Goal: Task Accomplishment & Management: Manage account settings

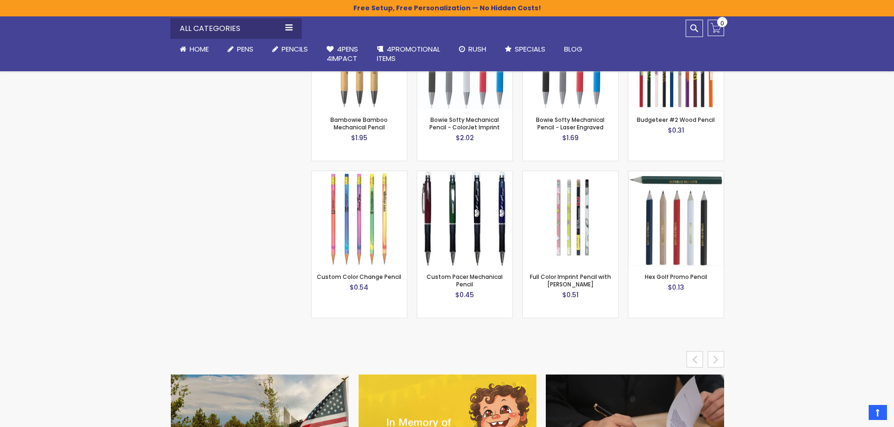
scroll to position [3818, 0]
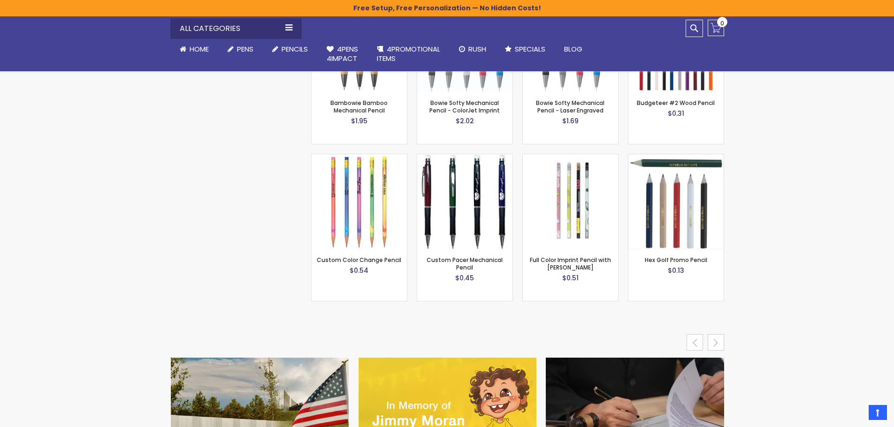
drag, startPoint x: 771, startPoint y: 339, endPoint x: 820, endPoint y: 322, distance: 52.1
click at [709, 335] on div "next" at bounding box center [716, 343] width 16 height 16
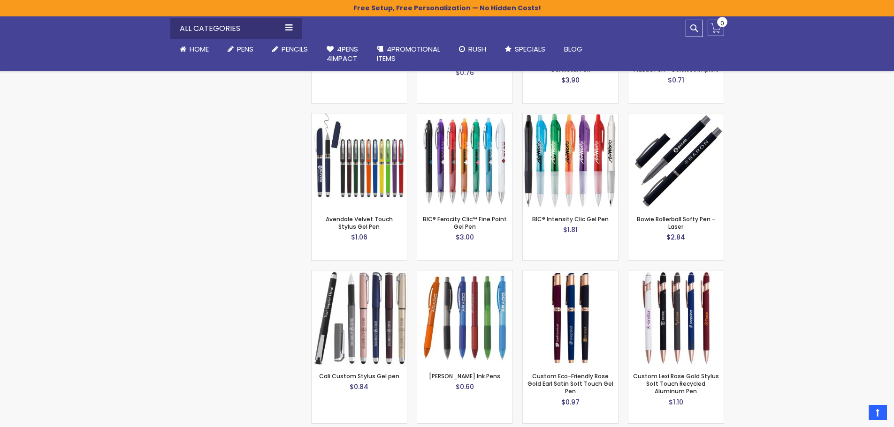
scroll to position [0, 0]
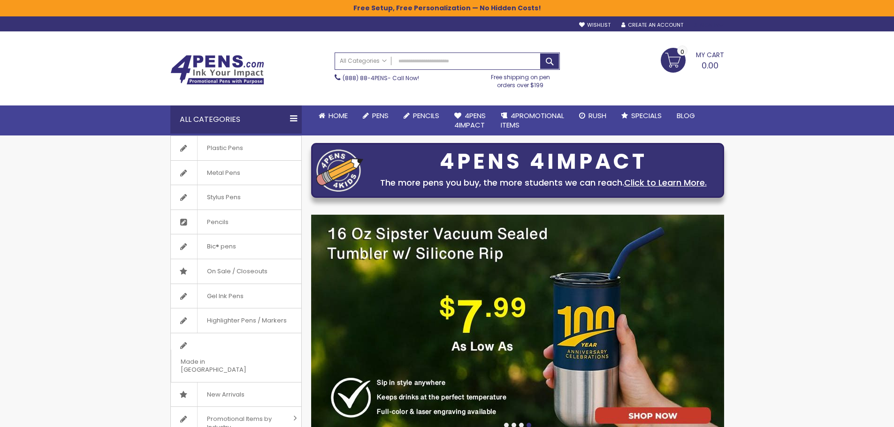
click at [698, 24] on div "Sign In" at bounding box center [708, 25] width 31 height 7
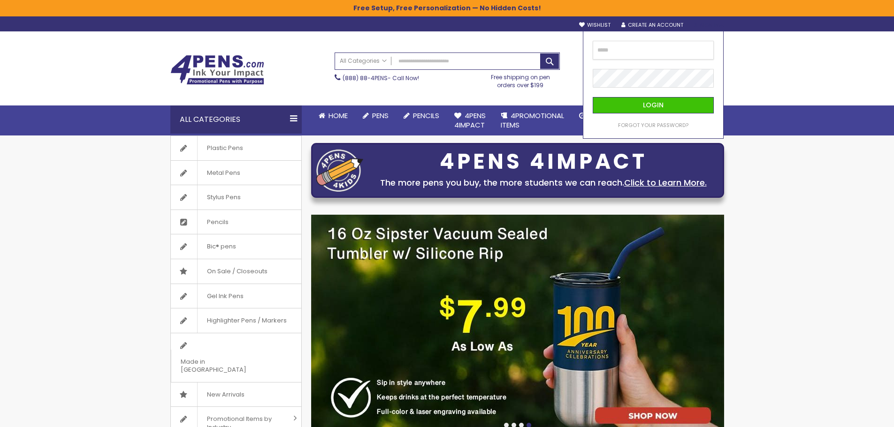
click at [656, 49] on input "email" at bounding box center [653, 50] width 121 height 19
click at [593, 41] on div at bounding box center [593, 41] width 0 height 0
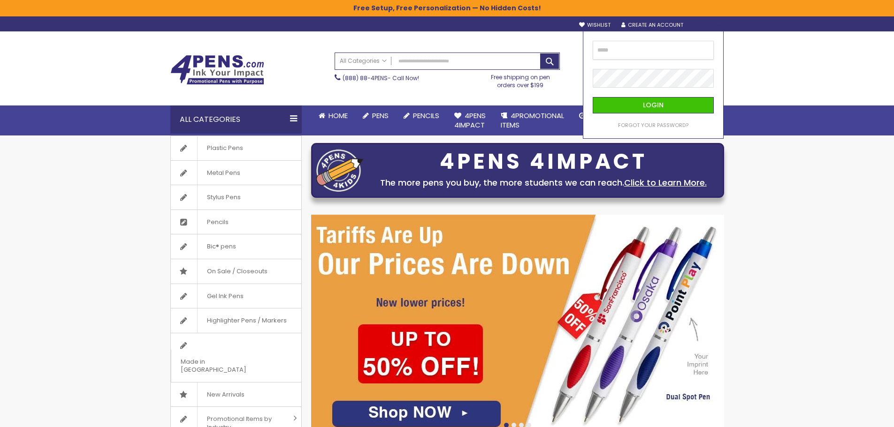
click at [665, 46] on input "email" at bounding box center [653, 50] width 121 height 19
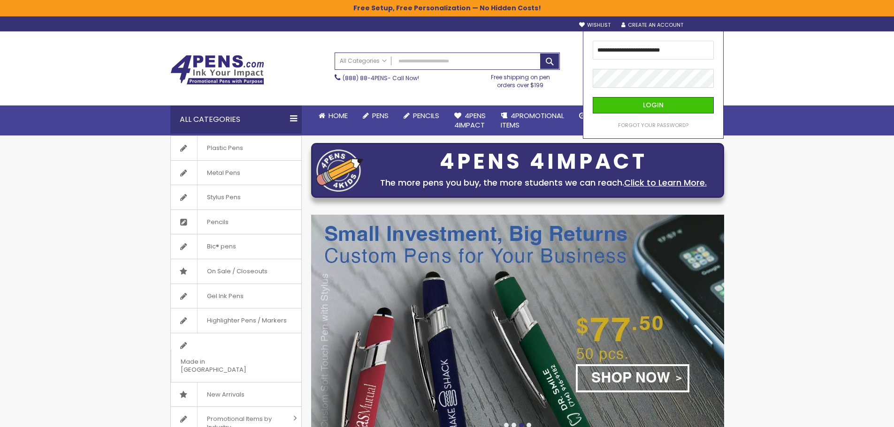
click at [748, 67] on div "Toggle Nav Search All Categories All Categories Pens Plastic Pens Metal Pens Gr…" at bounding box center [447, 83] width 894 height 104
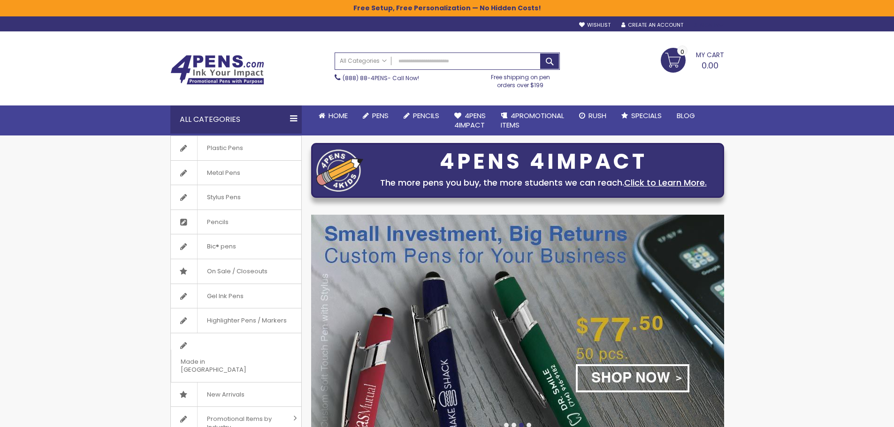
click at [715, 25] on div "Sign In" at bounding box center [708, 25] width 31 height 7
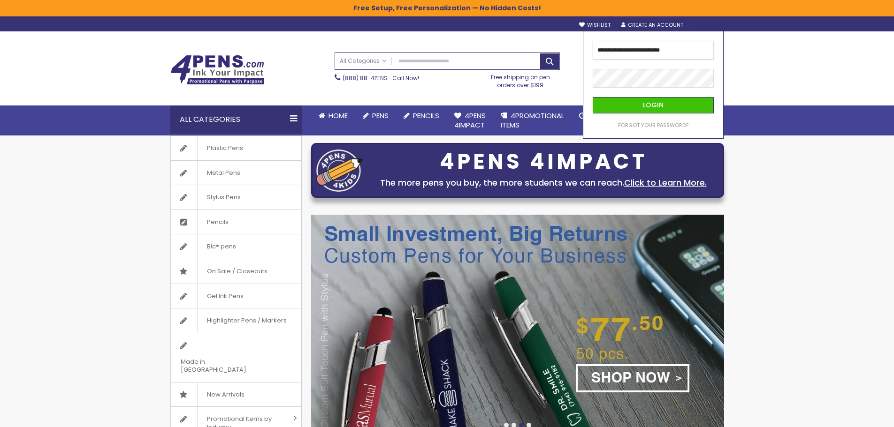
click at [688, 54] on input "**********" at bounding box center [653, 50] width 121 height 19
click at [593, 69] on div at bounding box center [593, 69] width 0 height 0
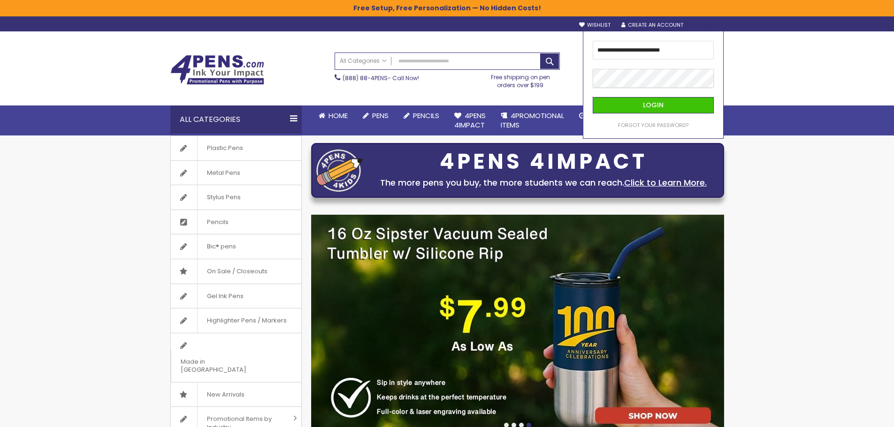
click at [593, 41] on div at bounding box center [593, 41] width 0 height 0
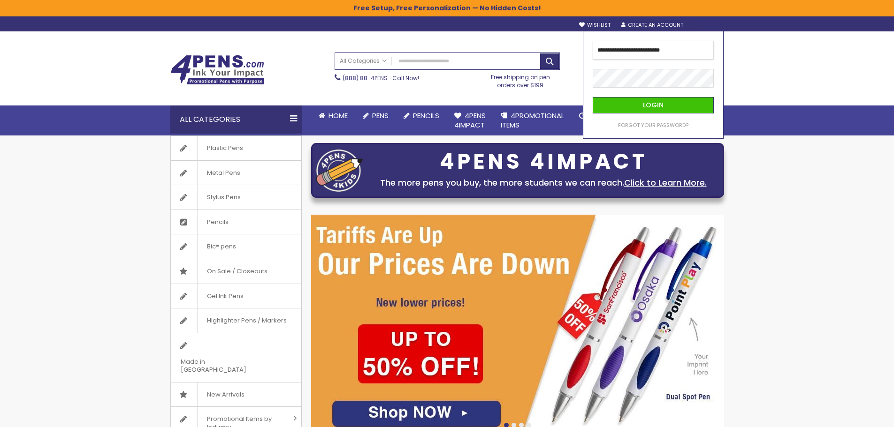
drag, startPoint x: 620, startPoint y: 50, endPoint x: 590, endPoint y: 50, distance: 29.6
click at [590, 50] on div "**********" at bounding box center [653, 85] width 141 height 108
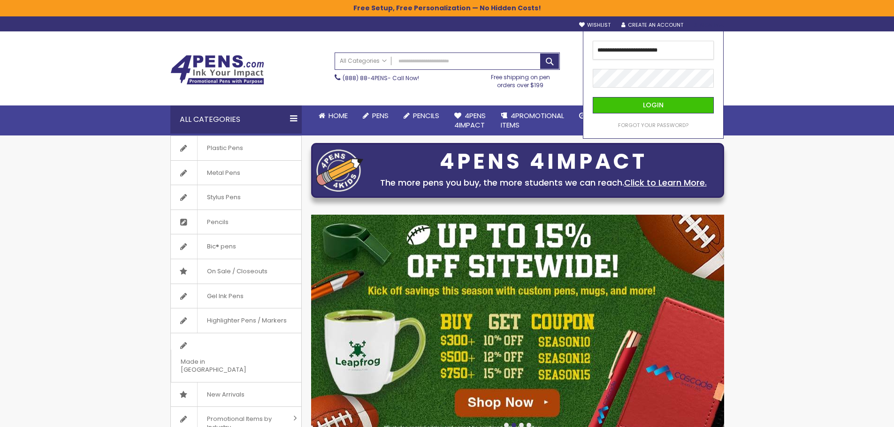
type input "**********"
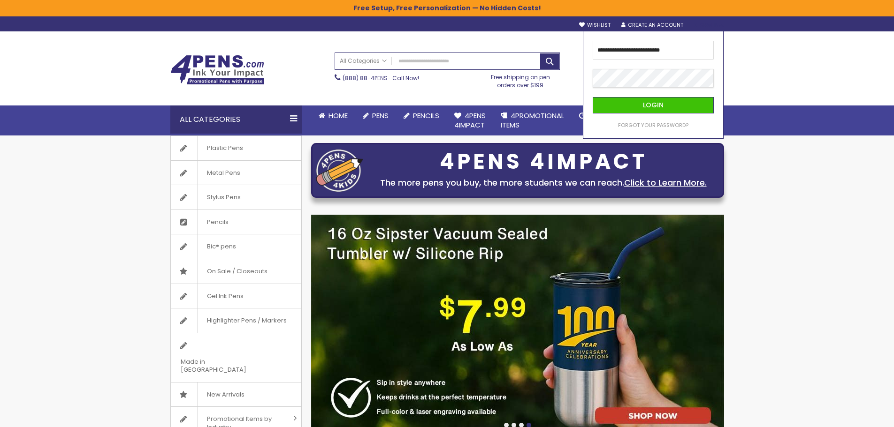
click at [593, 97] on button "Login" at bounding box center [653, 105] width 121 height 16
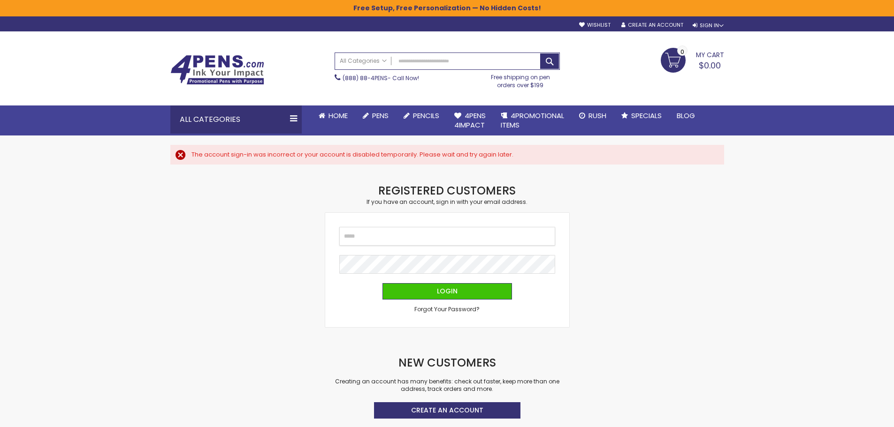
click at [369, 239] on input "Email" at bounding box center [447, 236] width 216 height 19
type input "*"
type input "**********"
click at [431, 282] on fieldset "**********" at bounding box center [447, 270] width 216 height 86
click at [440, 287] on span "Login" at bounding box center [447, 291] width 21 height 9
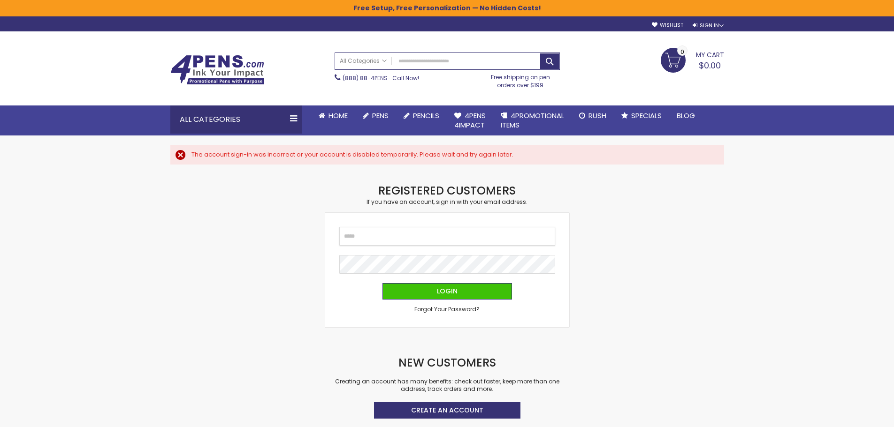
click at [434, 242] on input "Email" at bounding box center [447, 236] width 216 height 19
click at [690, 289] on div "Checkout as a new customer Creating an account has many benefits: See order and…" at bounding box center [447, 310] width 563 height 254
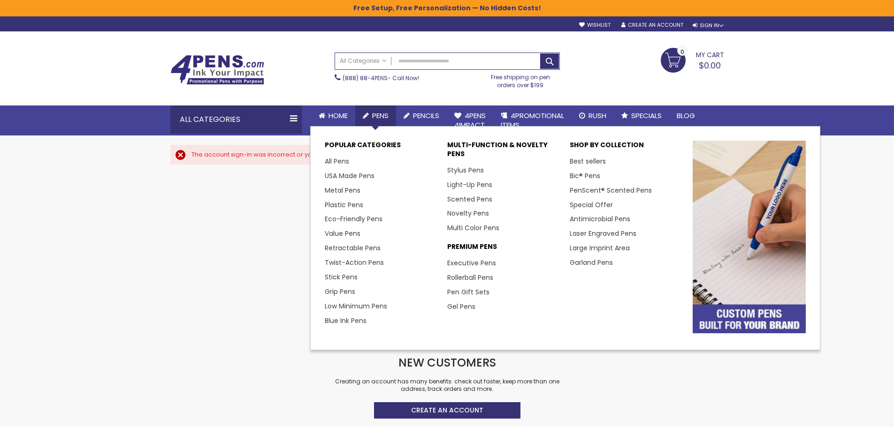
click at [376, 113] on span "Pens" at bounding box center [380, 116] width 16 height 10
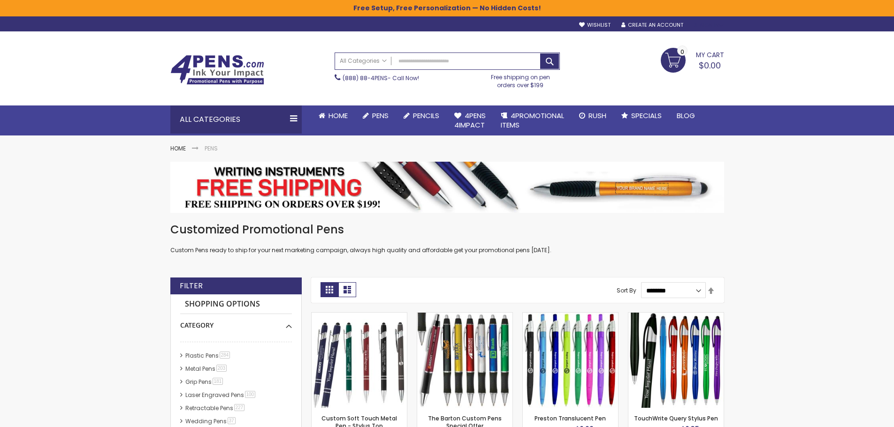
click at [708, 23] on div "Sign In" at bounding box center [708, 25] width 31 height 7
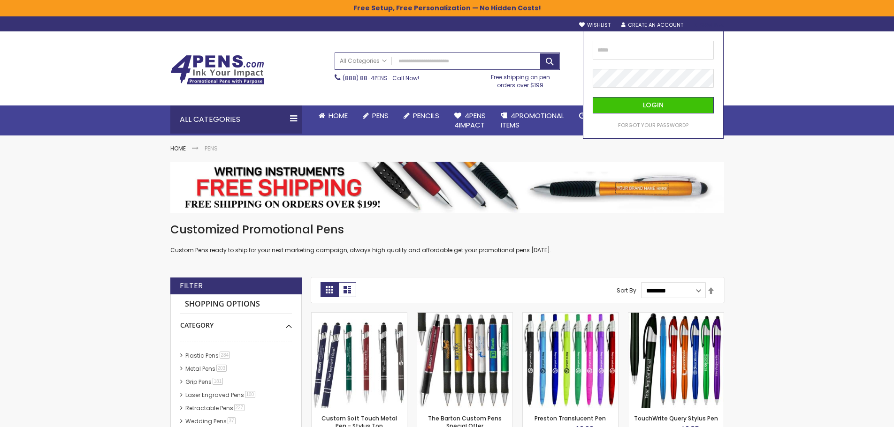
click at [708, 23] on div "Sign In" at bounding box center [708, 25] width 31 height 7
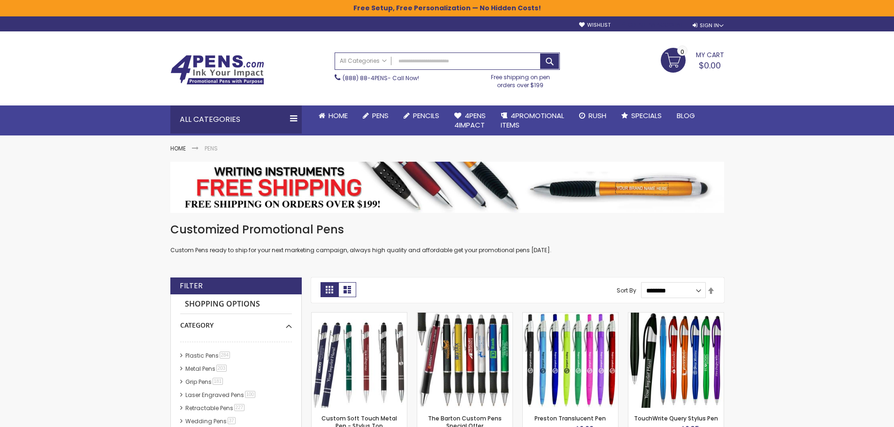
click at [659, 23] on link "Create an Account" at bounding box center [652, 25] width 62 height 7
